Goal: Information Seeking & Learning: Learn about a topic

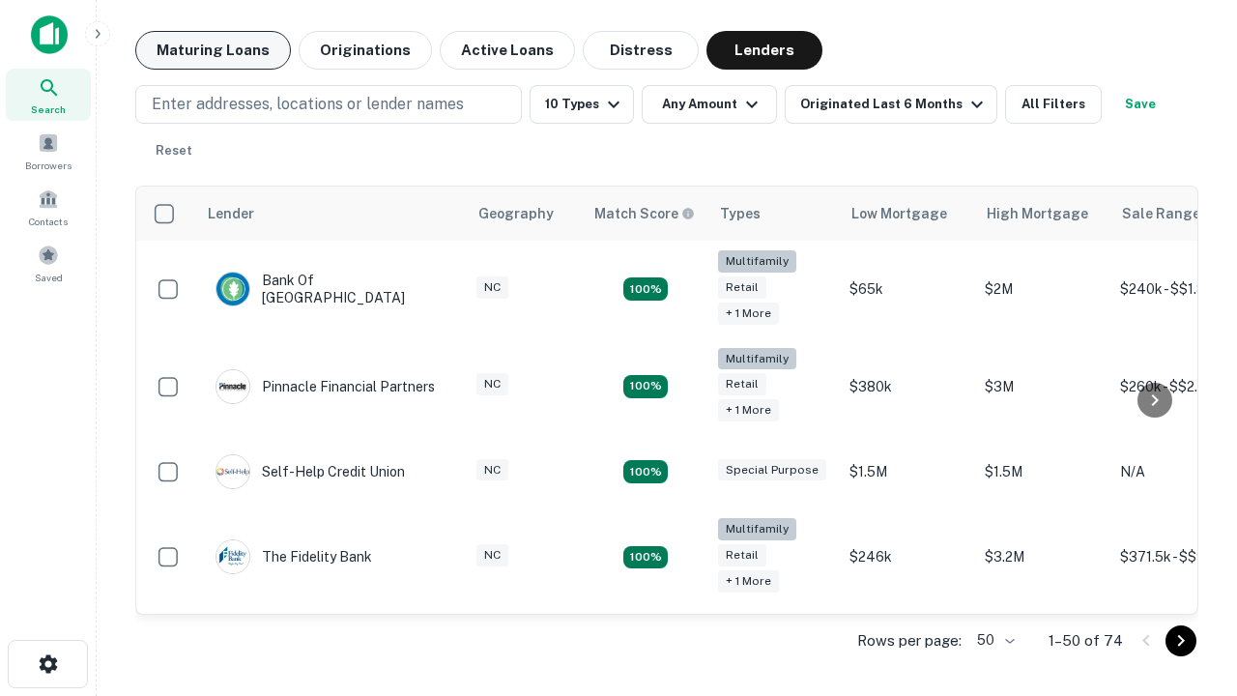
click at [213, 50] on button "Maturing Loans" at bounding box center [213, 50] width 156 height 39
